Goal: Browse casually

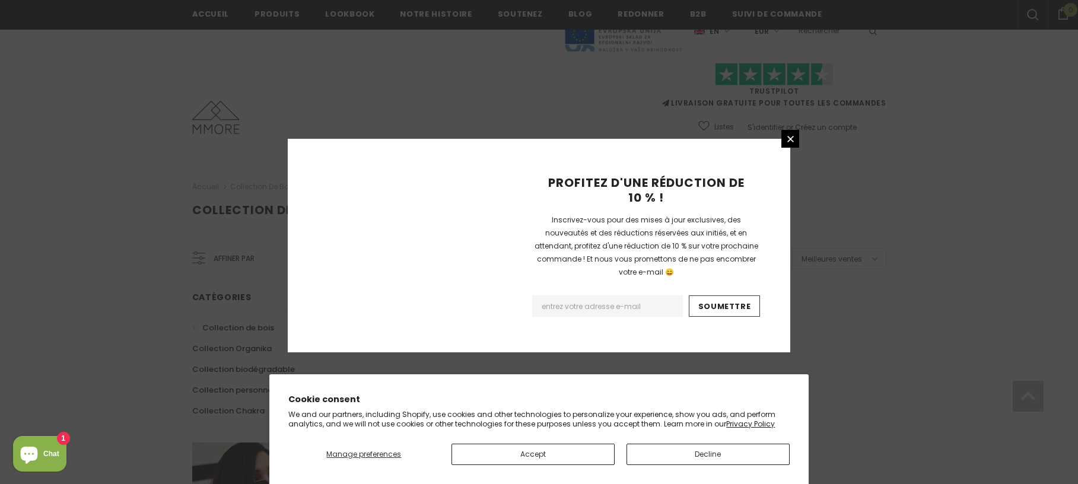
scroll to position [760, 0]
